Goal: Task Accomplishment & Management: Use online tool/utility

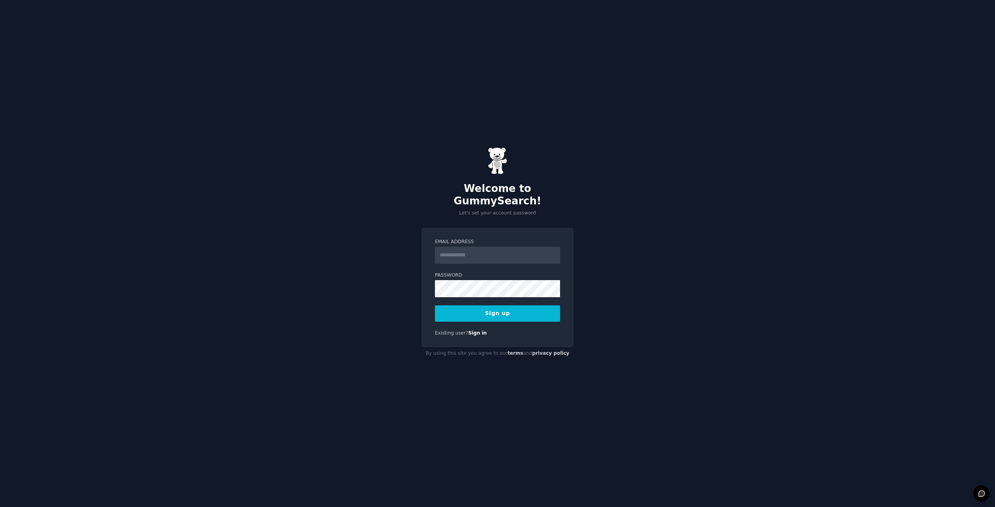
click at [462, 247] on input "Email Address" at bounding box center [497, 255] width 125 height 17
click at [688, 119] on div "Welcome to GummySearch! Let's set your account password Email Address Password …" at bounding box center [497, 253] width 995 height 507
click at [485, 258] on form "Email Address Password 8 or more characters Alphanumeric characters No common p…" at bounding box center [497, 280] width 125 height 83
click at [466, 247] on input "Email Address" at bounding box center [497, 255] width 125 height 17
paste input "**********"
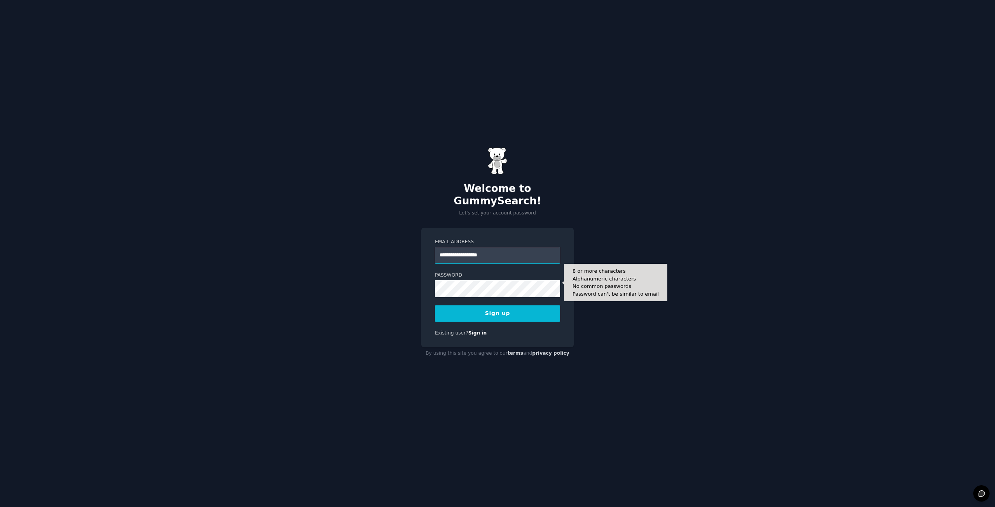
type input "**********"
click at [435, 306] on button "Sign up" at bounding box center [497, 314] width 125 height 16
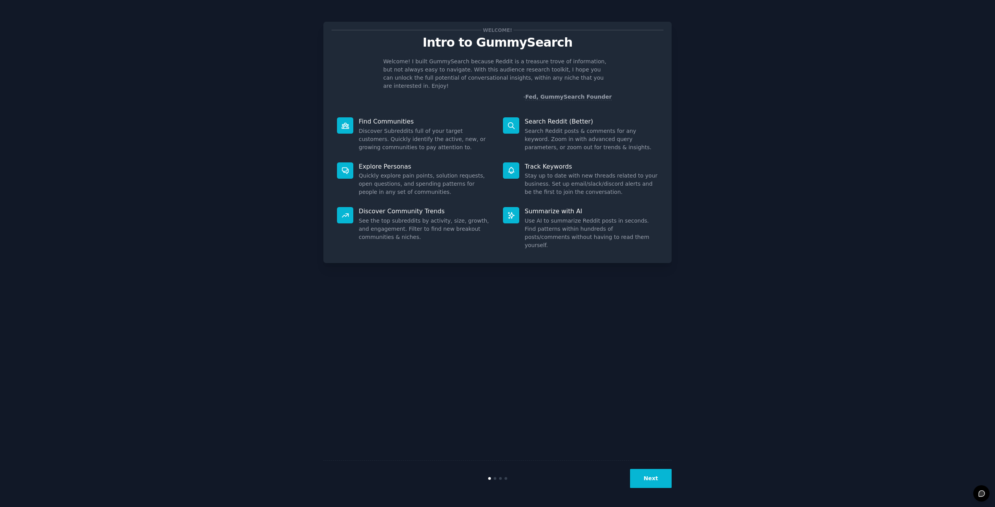
click at [672, 480] on button "Next" at bounding box center [651, 478] width 42 height 19
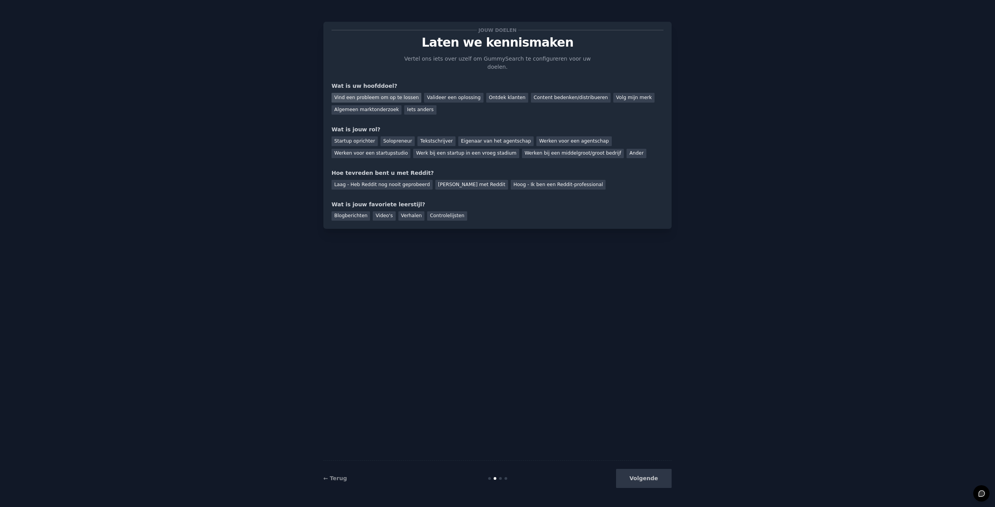
click at [399, 95] on font "Vind een probleem om op te lossen" at bounding box center [376, 97] width 84 height 5
click at [486, 93] on div "Ontdek klanten" at bounding box center [507, 98] width 42 height 10
click at [385, 95] on font "Vind een probleem om op te lossen" at bounding box center [376, 97] width 84 height 5
click at [355, 138] on font "Startup oprichter" at bounding box center [354, 140] width 41 height 5
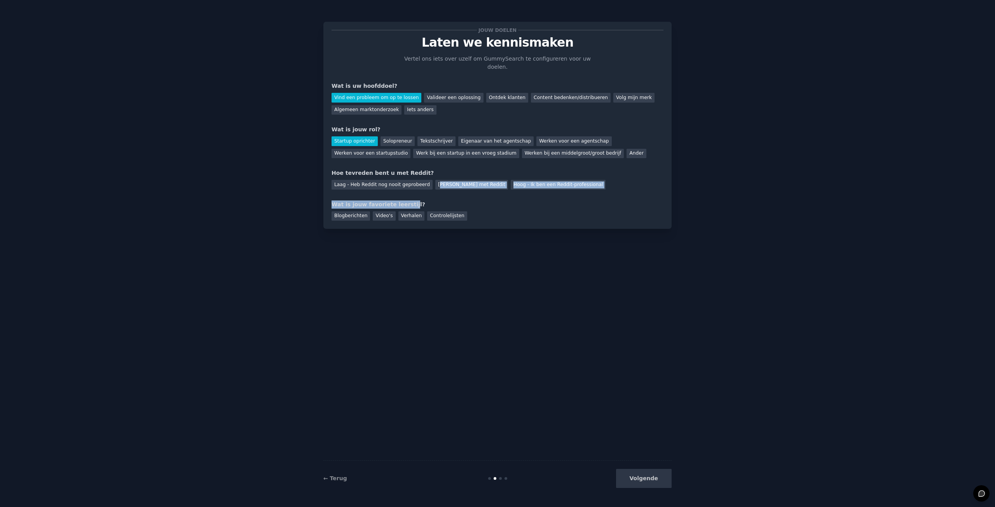
drag, startPoint x: 433, startPoint y: 179, endPoint x: 401, endPoint y: 183, distance: 32.2
click at [401, 183] on div "Jouw doelen Laten we kennismaken Vertel ons iets over uzelf om GummySearch te c…" at bounding box center [498, 125] width 332 height 191
click at [402, 182] on font "Laag - Heb Reddit nog nooit geprobeerd" at bounding box center [382, 184] width 96 height 5
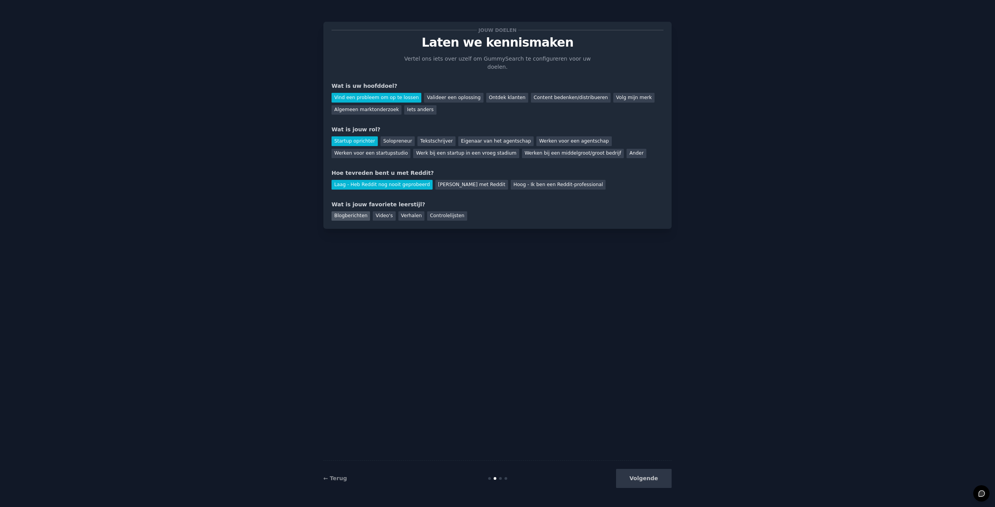
click at [352, 213] on font "Blogberichten" at bounding box center [350, 215] width 33 height 5
click at [645, 468] on div "← Terug Volgende" at bounding box center [498, 479] width 348 height 36
click at [644, 478] on font "Volgende" at bounding box center [644, 479] width 29 height 6
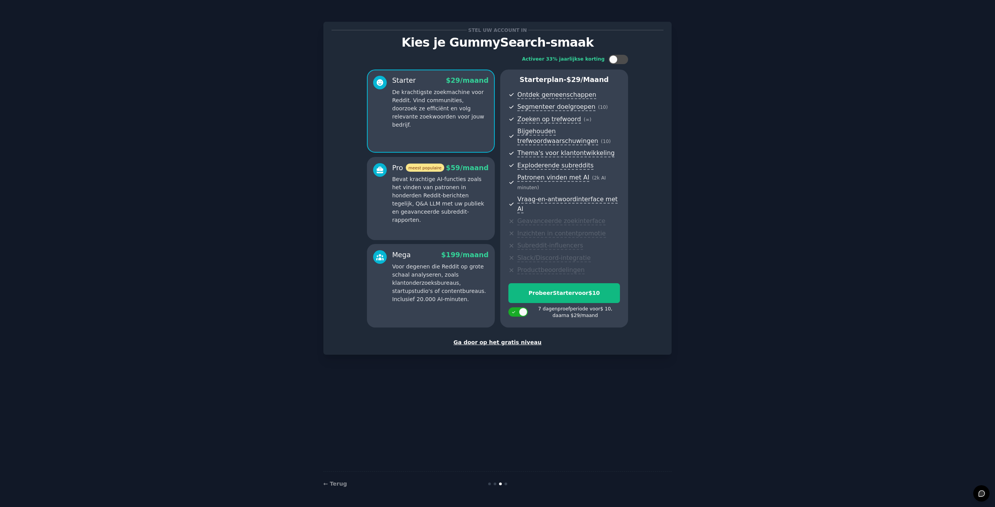
click at [510, 339] on font "Ga door op het gratis niveau" at bounding box center [498, 342] width 88 height 6
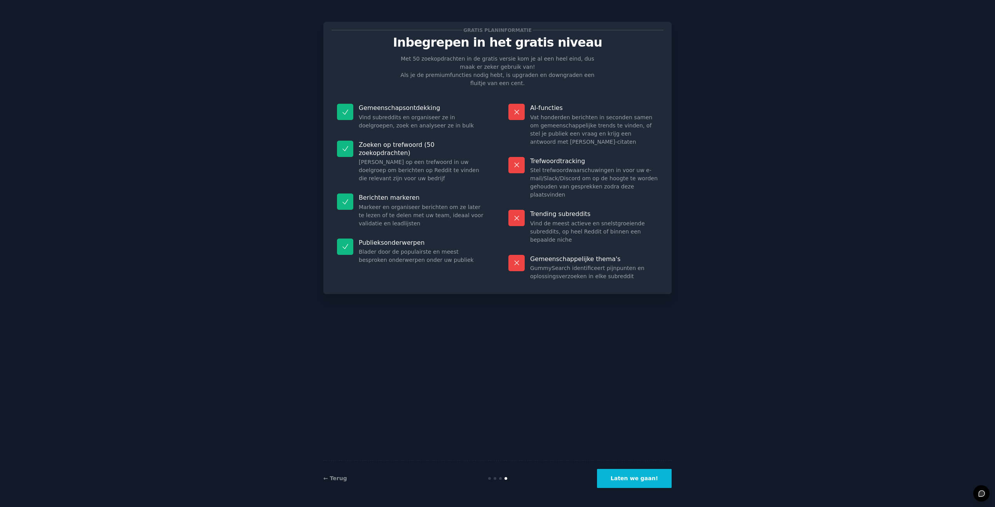
click at [630, 480] on font "Laten we gaan!" at bounding box center [634, 479] width 47 height 6
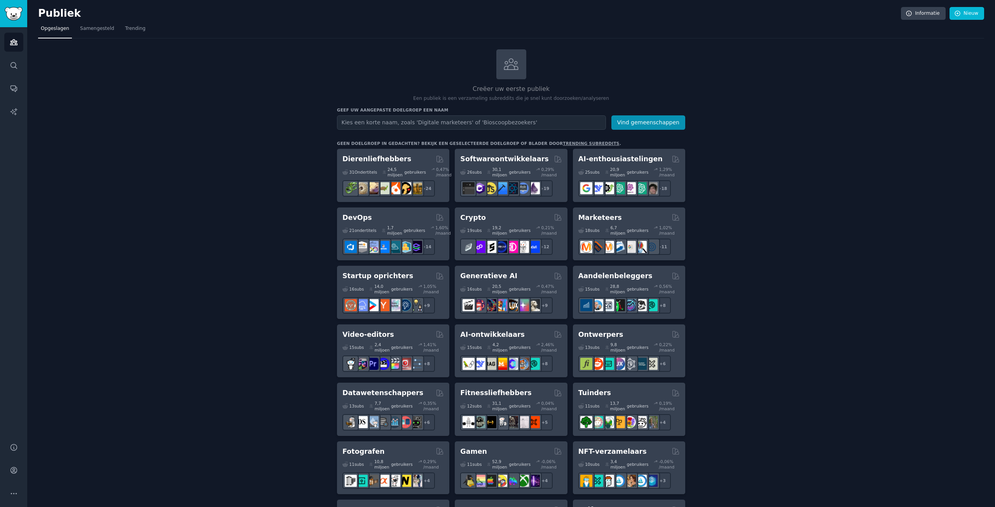
click at [388, 124] on input "text" at bounding box center [471, 122] width 269 height 14
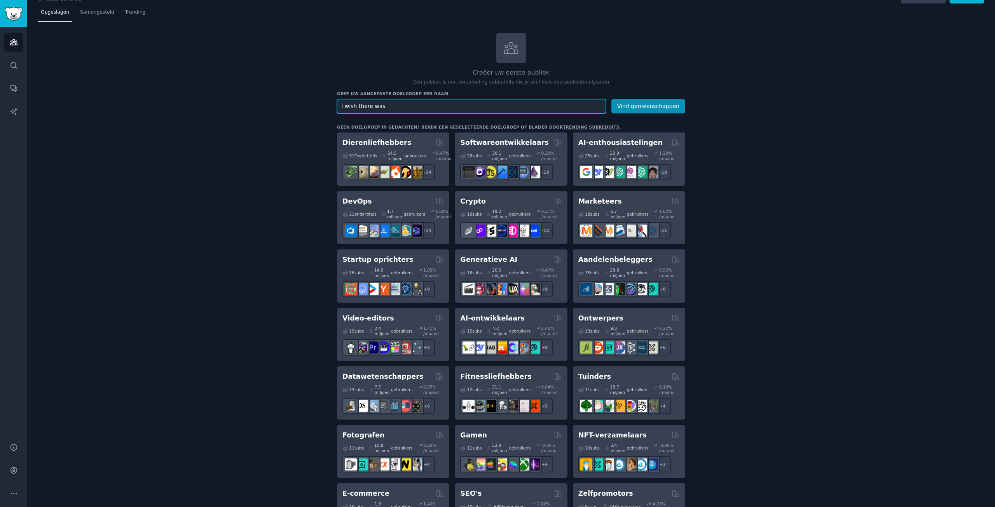
scroll to position [39, 0]
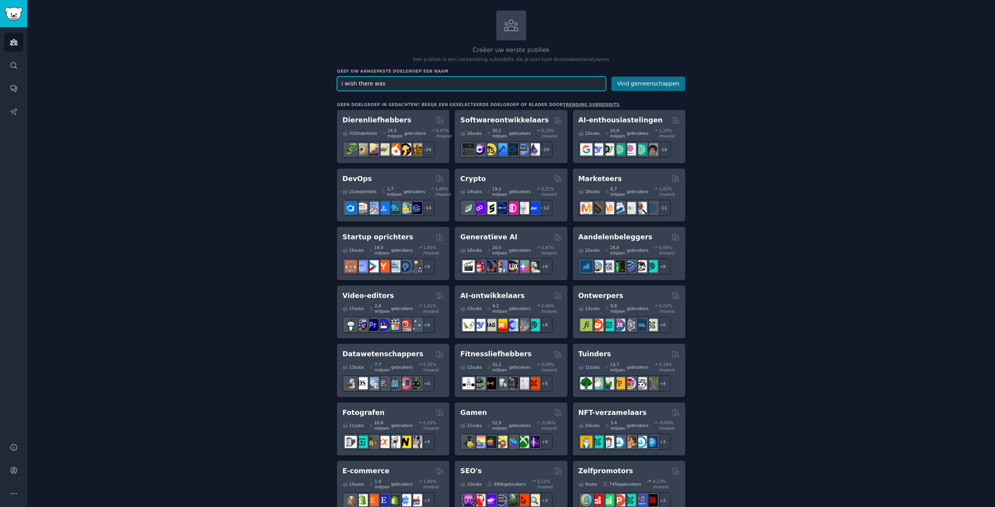
type input "i wish there was"
click at [667, 90] on button "Vind gemeenschappen" at bounding box center [649, 84] width 74 height 14
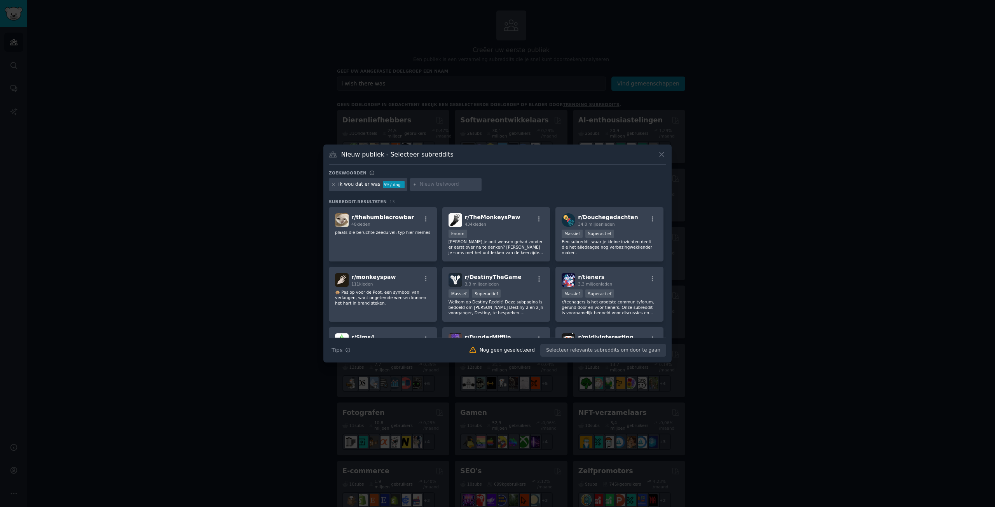
click at [497, 141] on div at bounding box center [497, 253] width 995 height 507
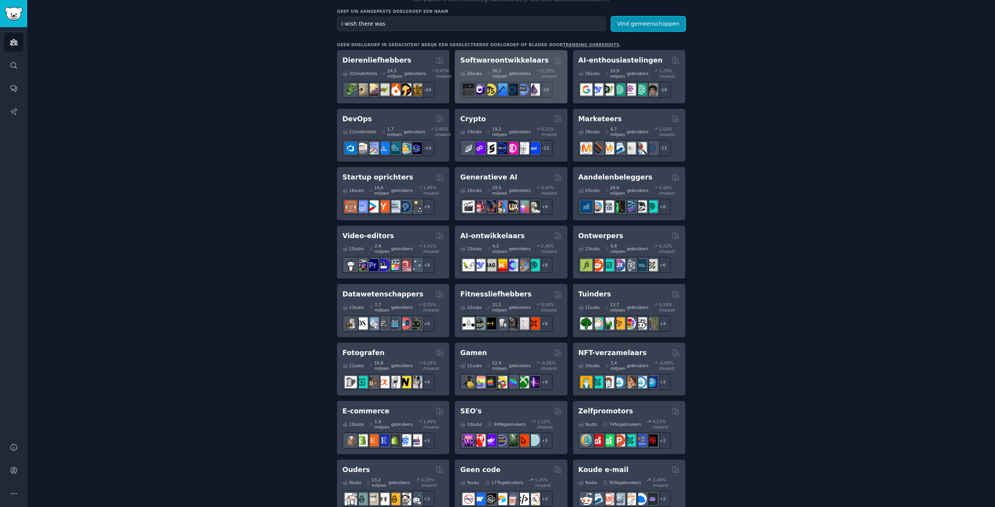
scroll to position [117, 0]
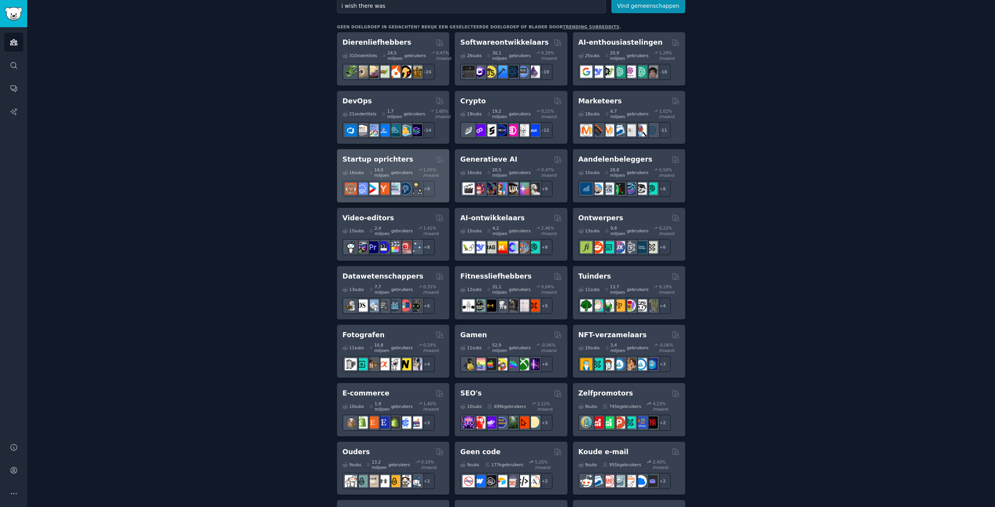
click at [405, 169] on div "14,0 miljoen gebruikers" at bounding box center [391, 172] width 44 height 11
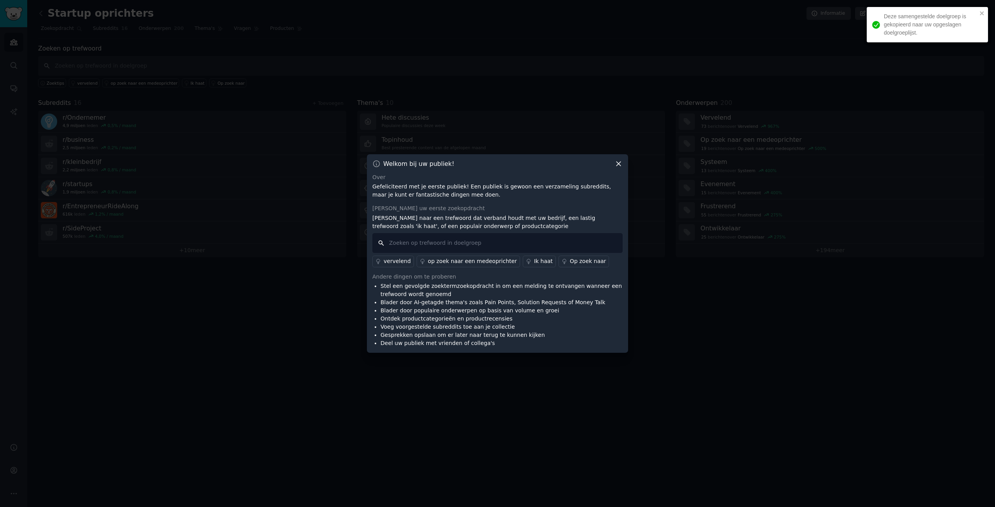
click at [479, 250] on input "text" at bounding box center [498, 243] width 250 height 20
type input "ik wou dat er"
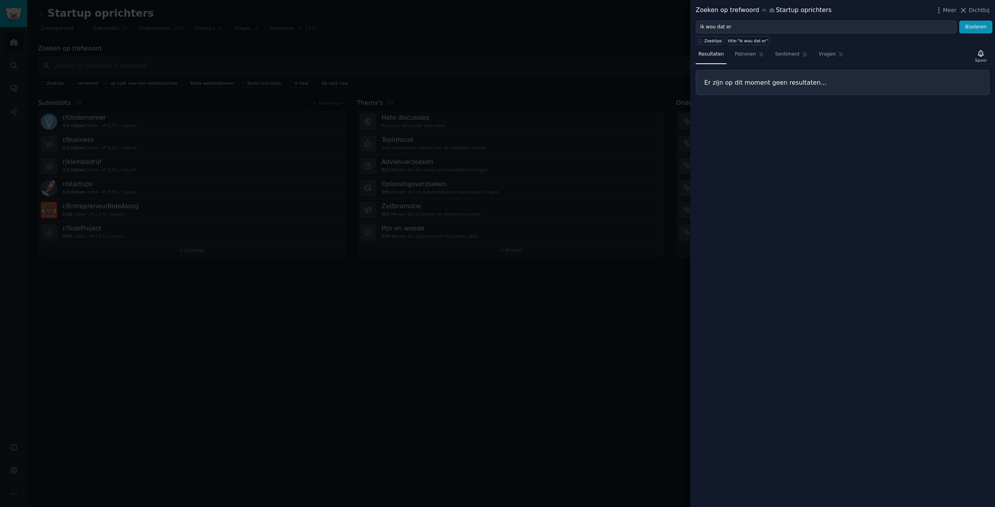
click at [605, 207] on div at bounding box center [497, 253] width 995 height 507
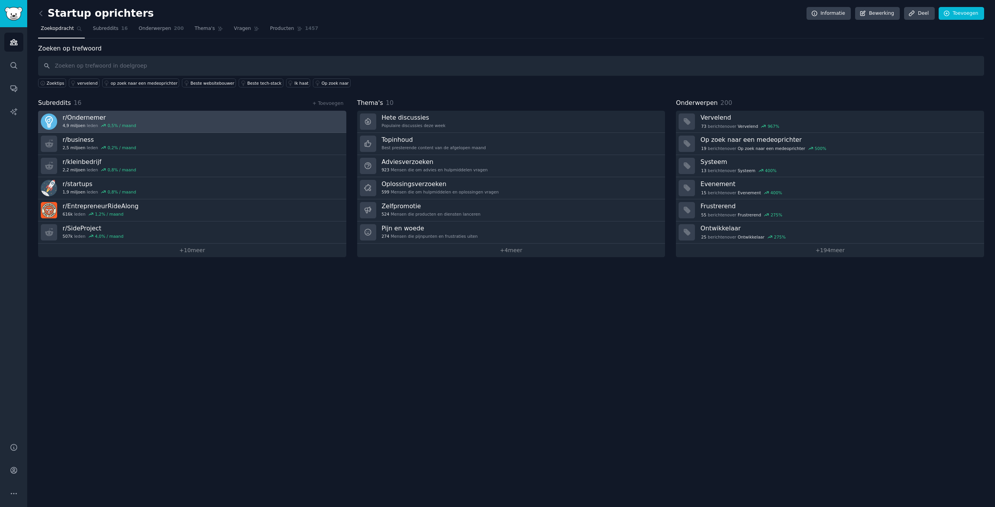
click at [250, 128] on link "r/ Ondernemer 4,9 miljoen leden 0,5 % / maand" at bounding box center [192, 122] width 308 height 22
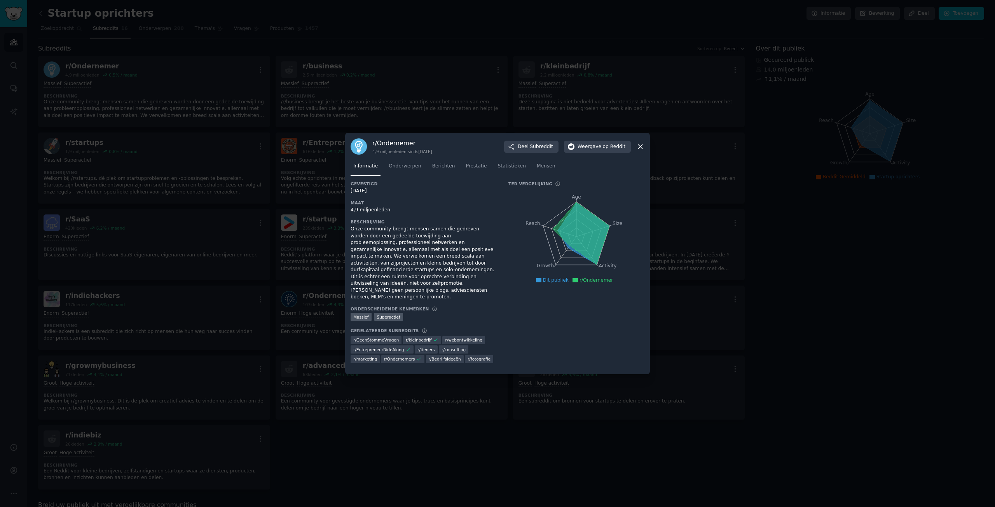
click at [450, 224] on div "Gevestigd 21-08-2008 Maat 4,9 miljoen leden Beschrijving Onze community brengt …" at bounding box center [424, 275] width 147 height 188
click at [607, 149] on font "op Reddit" at bounding box center [614, 146] width 23 height 5
